Goal: Information Seeking & Learning: Learn about a topic

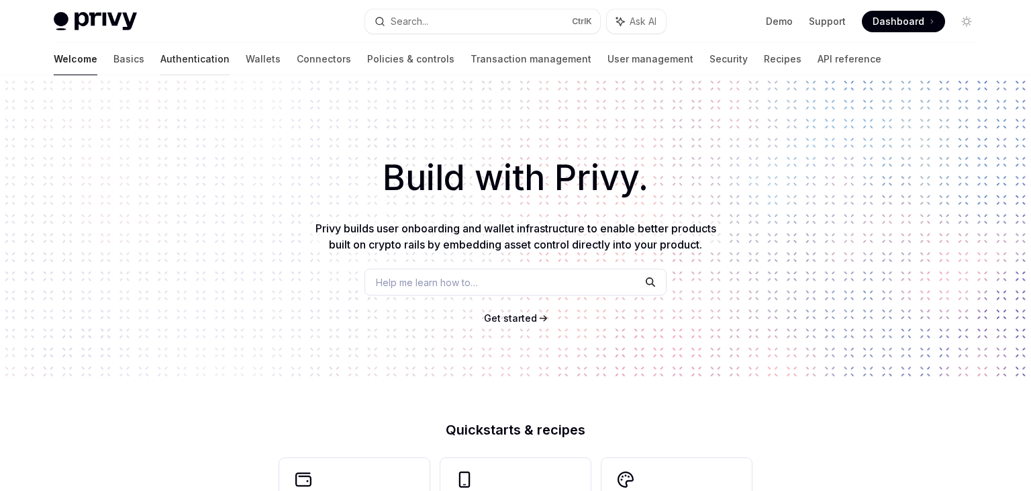
click at [160, 60] on link "Authentication" at bounding box center [194, 59] width 69 height 32
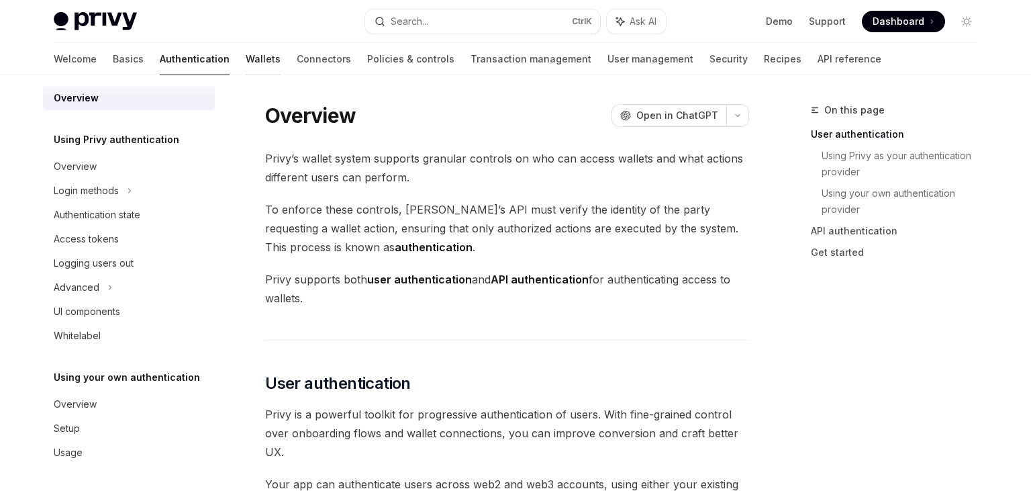
click at [246, 58] on link "Wallets" at bounding box center [263, 59] width 35 height 32
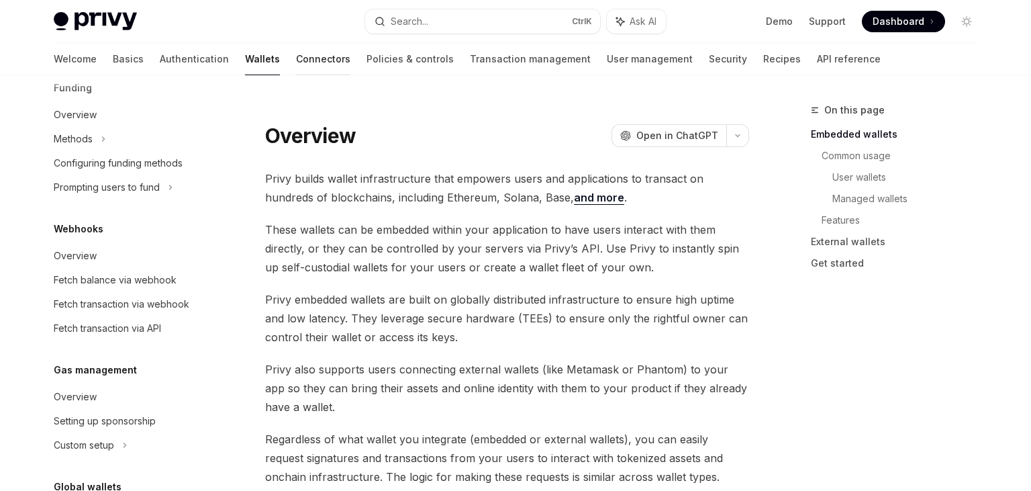
click at [296, 53] on link "Connectors" at bounding box center [323, 59] width 54 height 32
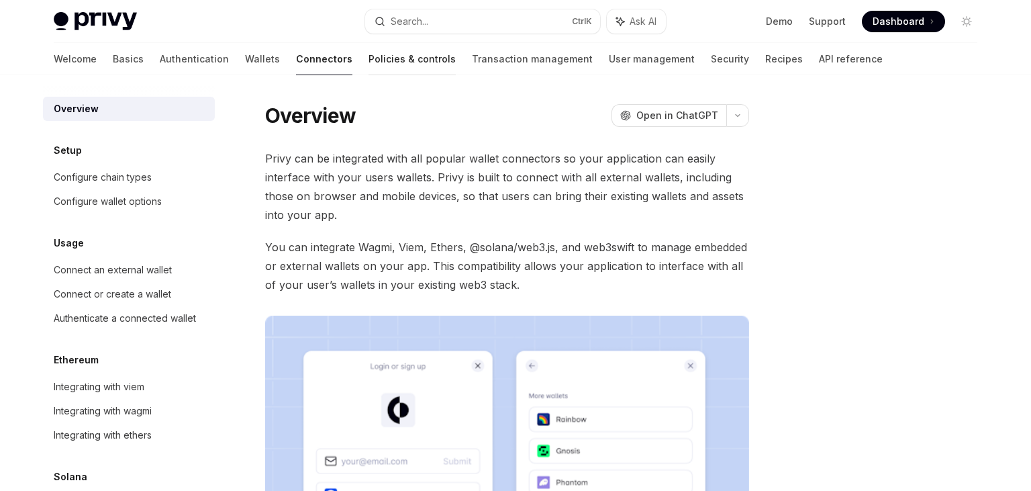
click at [368, 56] on link "Policies & controls" at bounding box center [411, 59] width 87 height 32
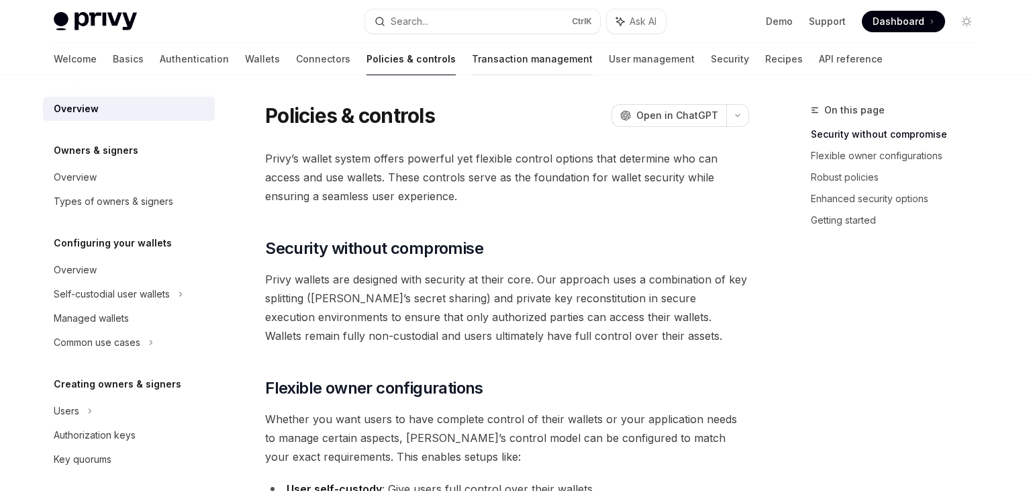
click at [472, 60] on link "Transaction management" at bounding box center [532, 59] width 121 height 32
type textarea "*"
